Goal: Task Accomplishment & Management: Manage account settings

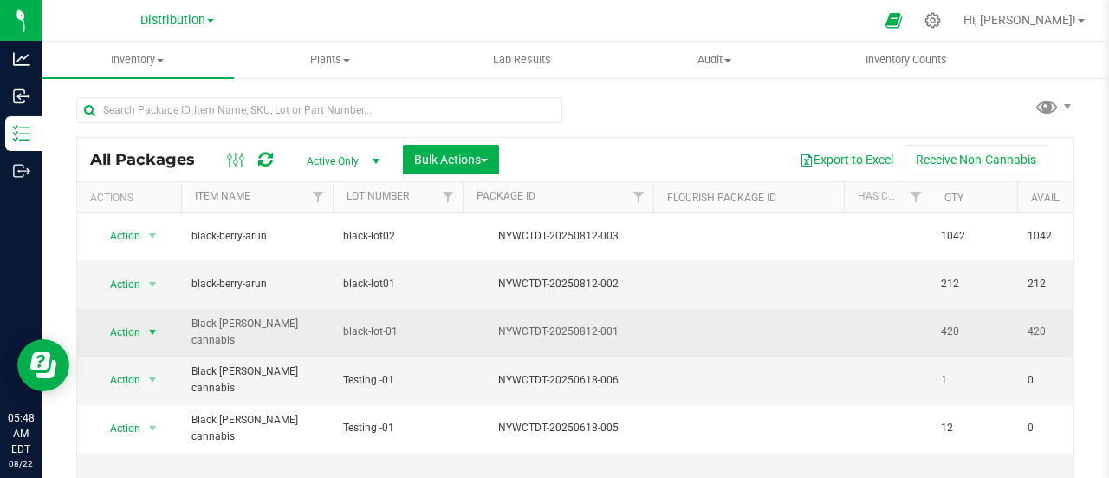
click at [152, 325] on span "select" at bounding box center [153, 332] width 14 height 14
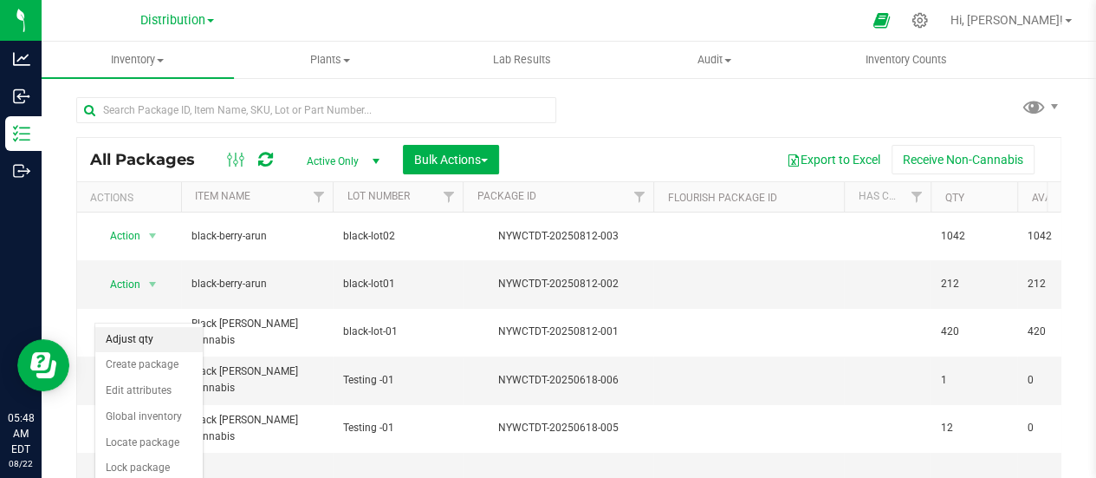
click at [146, 332] on li "Adjust qty" at bounding box center [148, 340] width 107 height 26
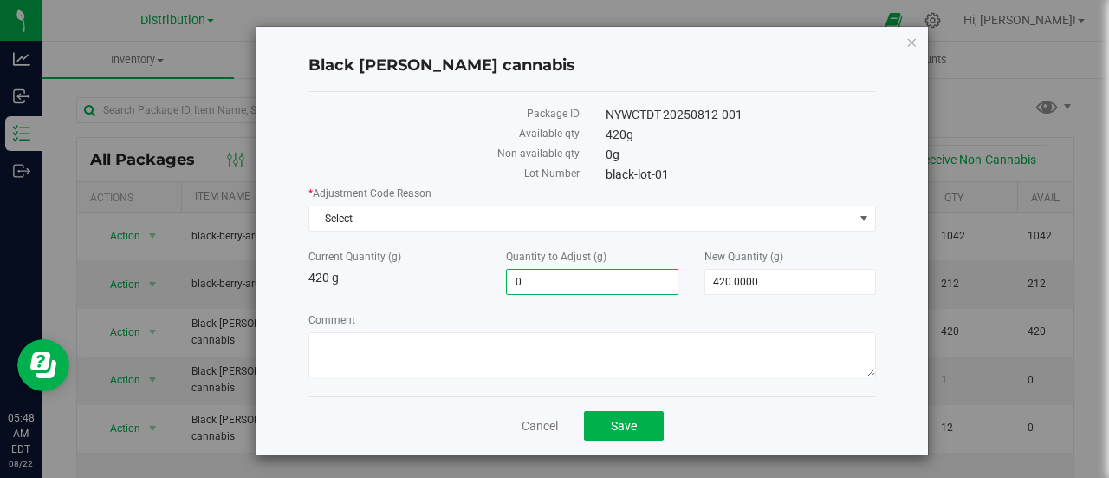
click at [530, 282] on span "0.0000 0" at bounding box center [592, 282] width 172 height 26
type input "100"
type input "100.0000"
type input "520.0000"
click at [637, 427] on button "Save" at bounding box center [624, 425] width 80 height 29
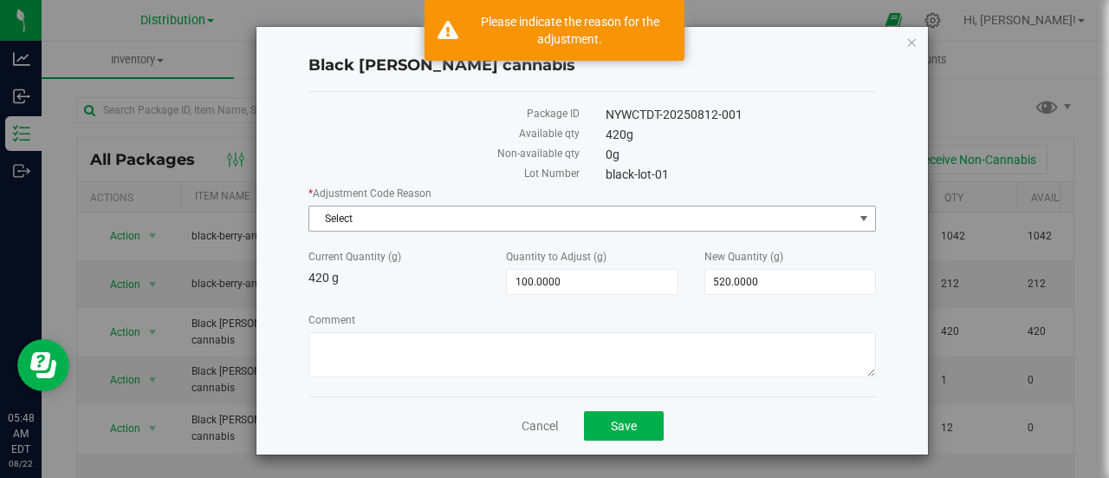
click at [478, 215] on span "Select" at bounding box center [581, 218] width 544 height 24
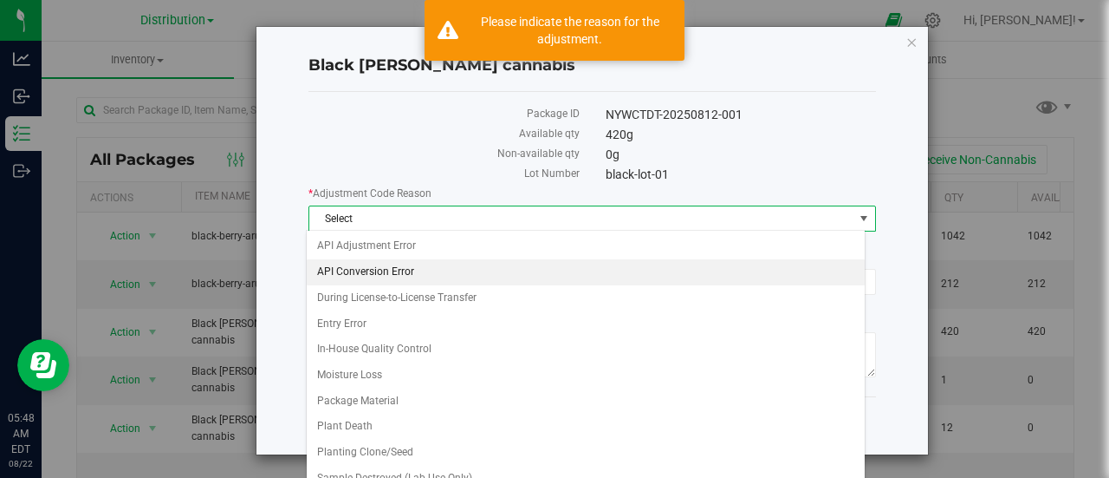
click at [442, 266] on li "API Conversion Error" at bounding box center [586, 272] width 558 height 26
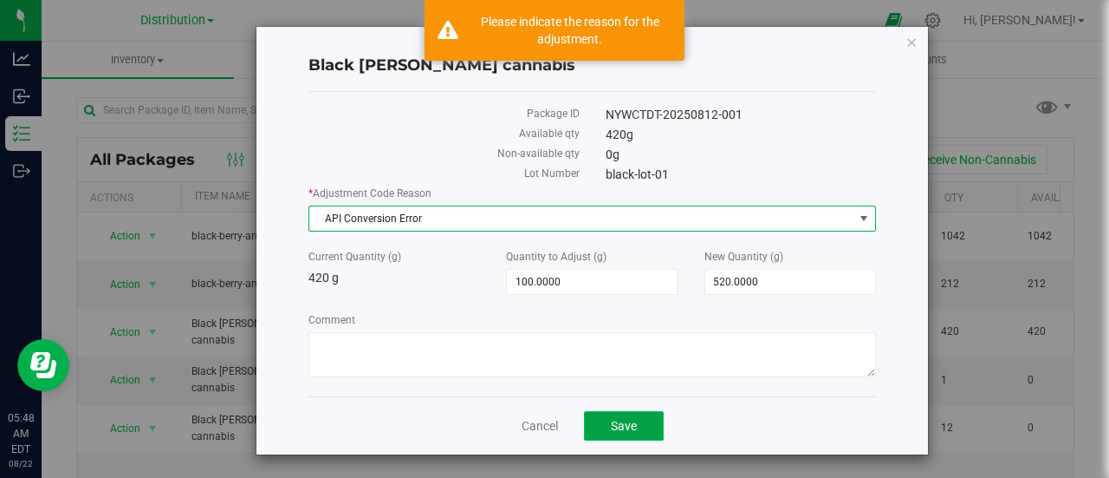
click at [627, 420] on span "Save" at bounding box center [624, 426] width 26 height 14
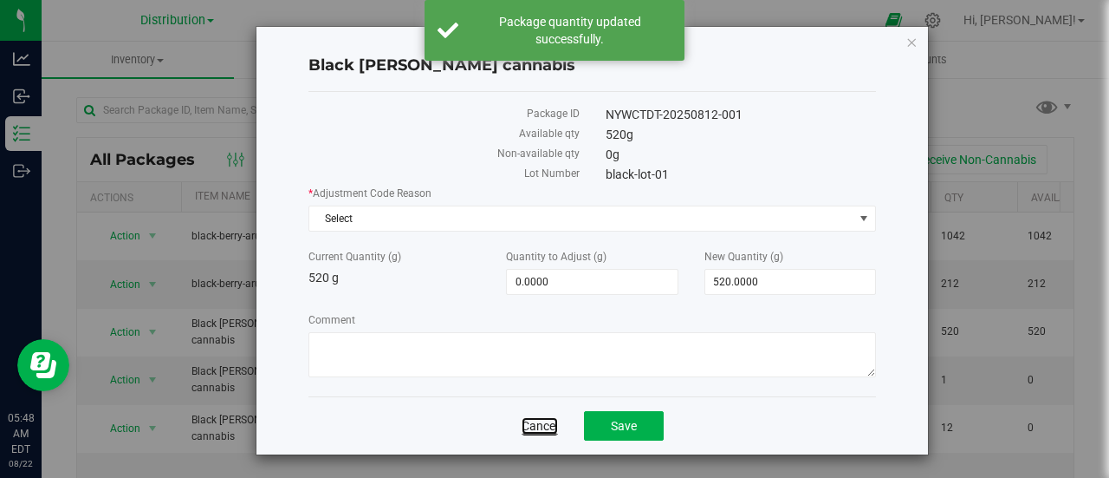
click at [543, 417] on link "Cancel" at bounding box center [540, 425] width 36 height 17
